Goal: Find specific page/section: Find specific page/section

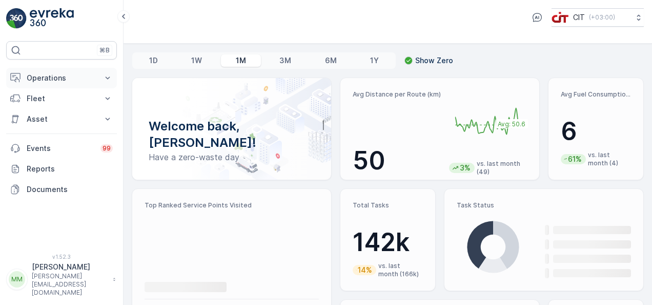
click at [111, 79] on icon at bounding box center [108, 78] width 10 height 10
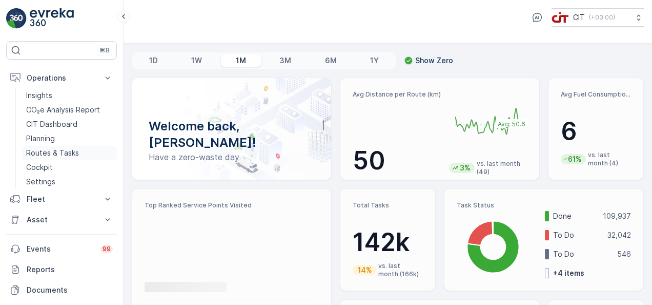
click at [78, 155] on link "Routes & Tasks" at bounding box center [69, 153] width 95 height 14
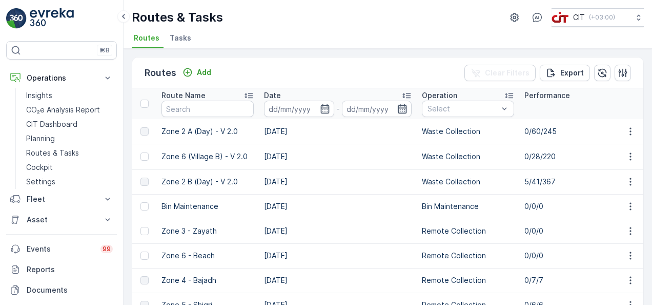
click at [404, 108] on icon "button" at bounding box center [402, 109] width 10 height 10
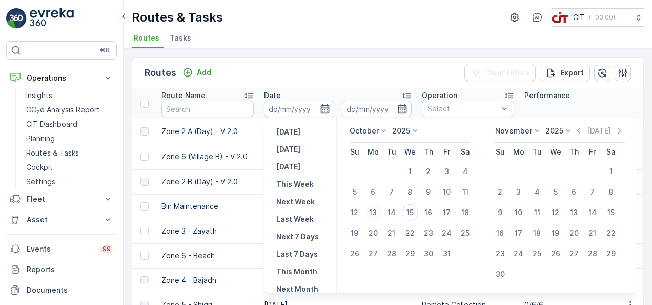
click at [378, 211] on div "13" at bounding box center [373, 212] width 16 height 16
type input "[DATE]"
click at [241, 111] on input "text" at bounding box center [207, 108] width 92 height 16
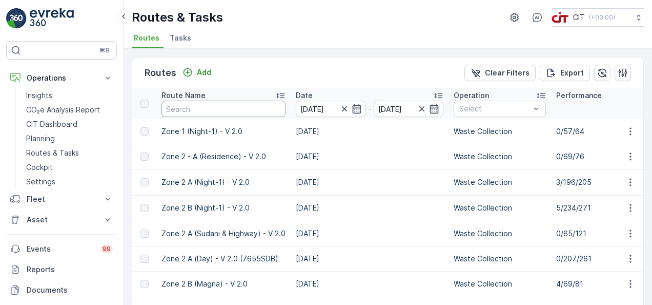
click at [220, 110] on input "text" at bounding box center [223, 108] width 124 height 16
type input "zone 3"
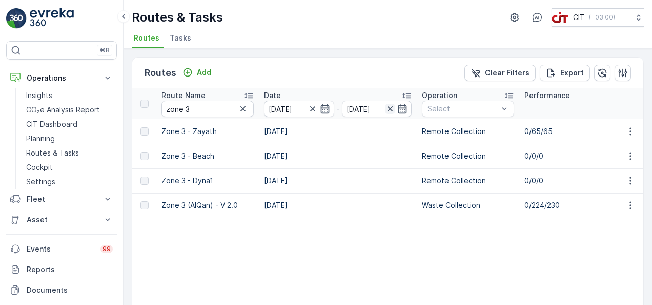
click at [392, 110] on icon "button" at bounding box center [390, 108] width 5 height 5
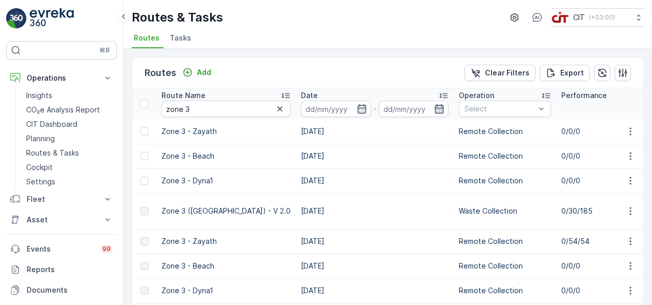
click at [434, 106] on icon "button" at bounding box center [439, 109] width 10 height 10
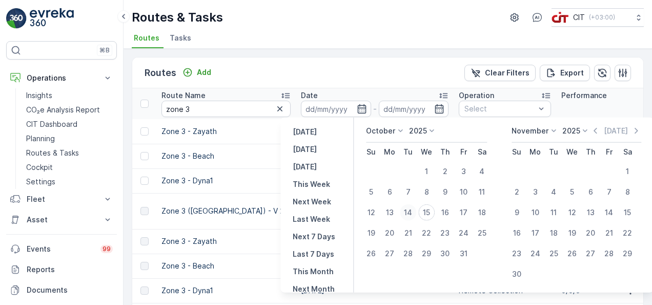
click at [409, 213] on div "14" at bounding box center [408, 212] width 16 height 16
type input "[DATE]"
click at [243, 105] on input "zone 3" at bounding box center [225, 108] width 129 height 16
